Goal: Obtain resource: Obtain resource

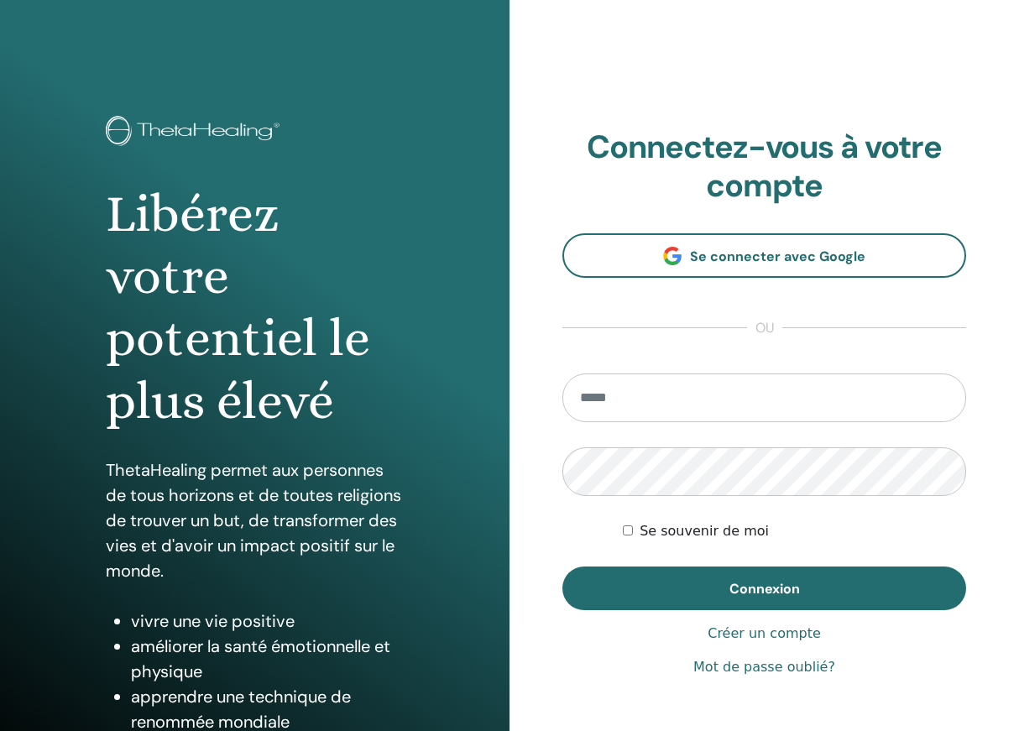
click at [735, 393] on input "email" at bounding box center [764, 397] width 404 height 49
type input "**********"
click at [764, 587] on button "Connexion" at bounding box center [764, 588] width 404 height 44
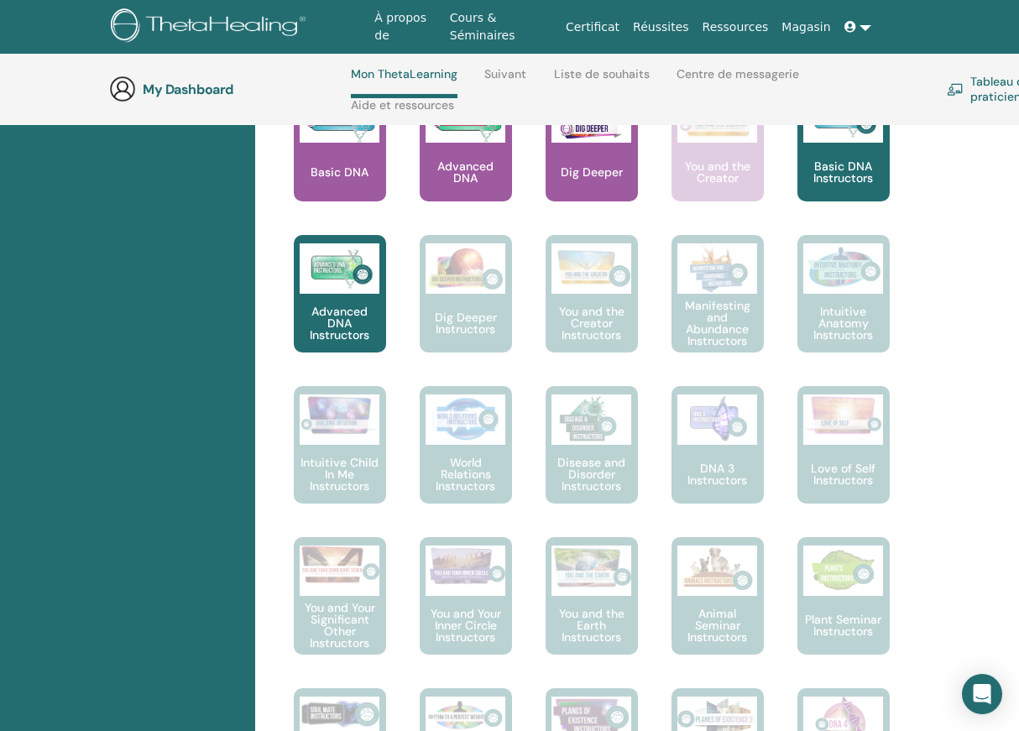
scroll to position [854, 0]
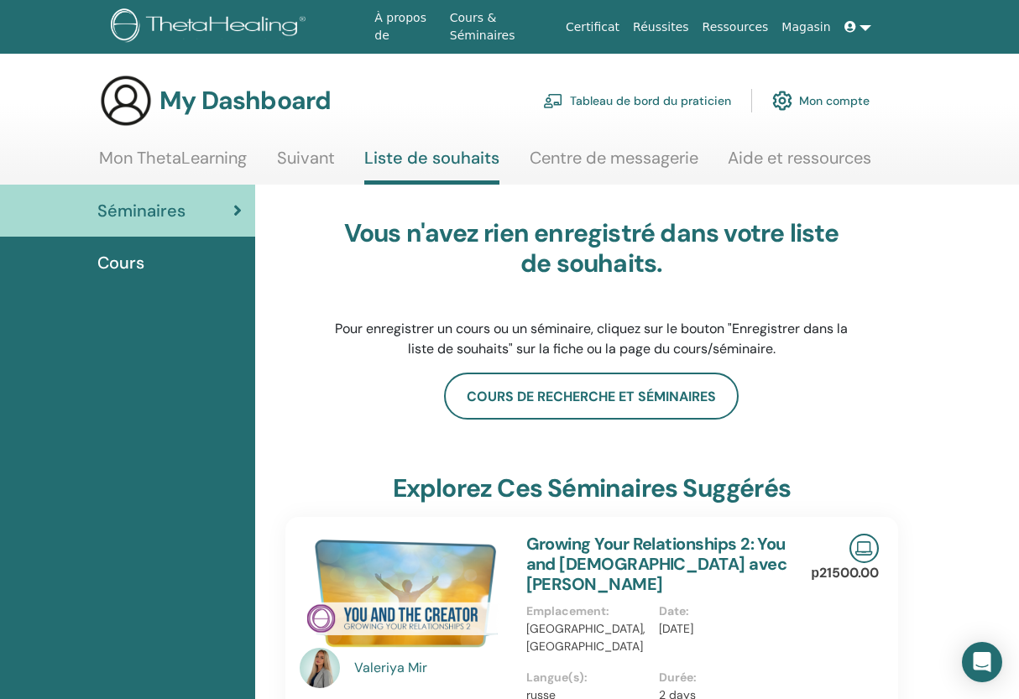
click at [196, 159] on link "Mon ThetaLearning" at bounding box center [173, 164] width 148 height 33
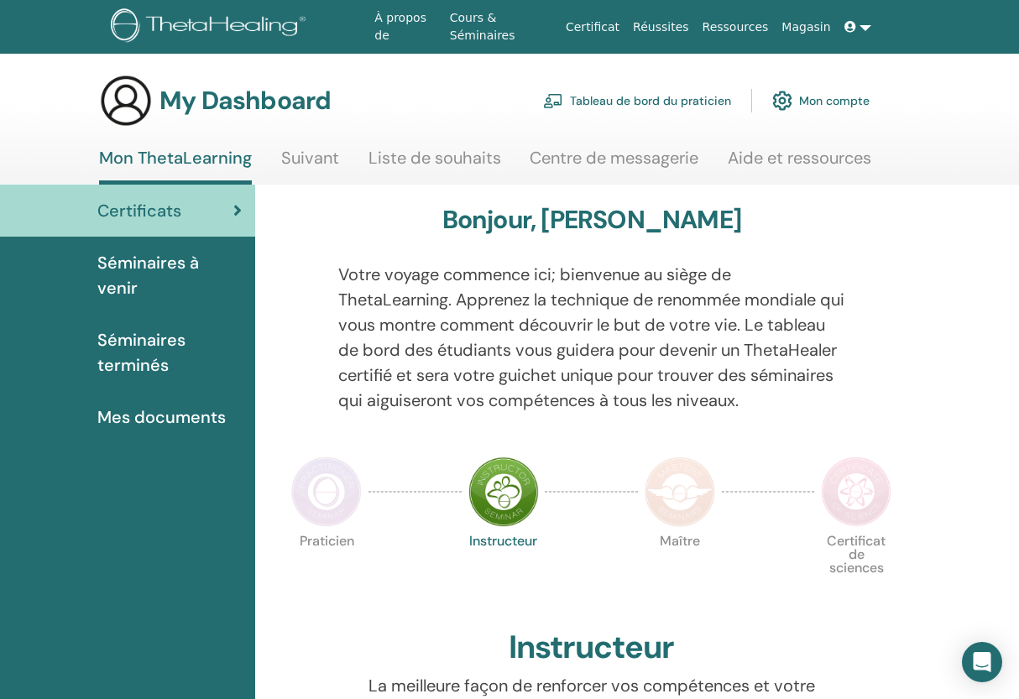
click at [165, 404] on span "Mes documents" at bounding box center [161, 416] width 128 height 25
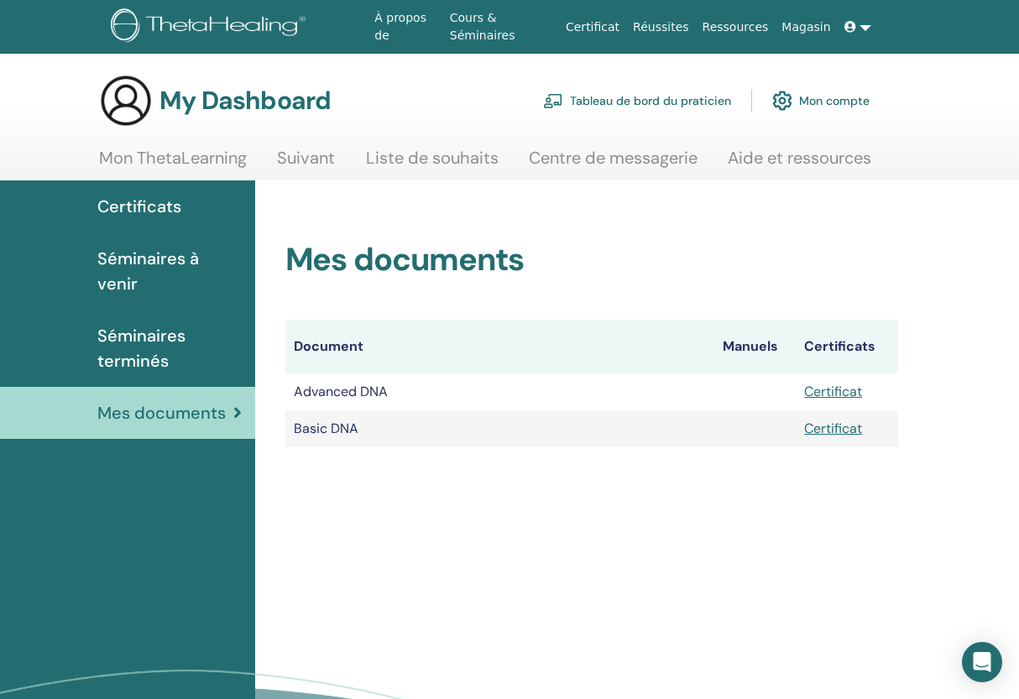
click at [843, 389] on link "Certificat" at bounding box center [833, 392] width 58 height 18
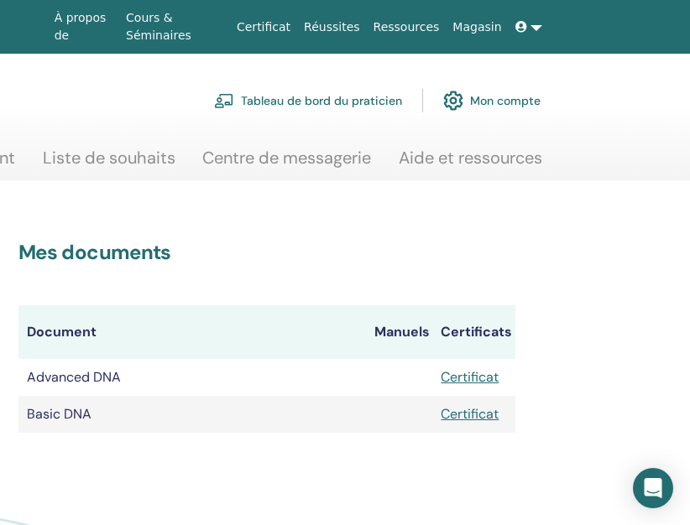
scroll to position [0, 317]
click at [472, 414] on link "Certificat" at bounding box center [470, 414] width 58 height 18
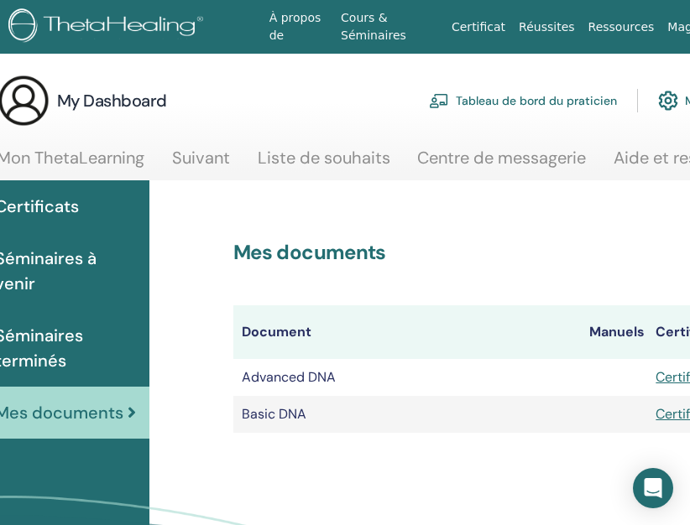
click at [666, 382] on link "Certificat" at bounding box center [684, 377] width 58 height 18
